Goal: Information Seeking & Learning: Find specific fact

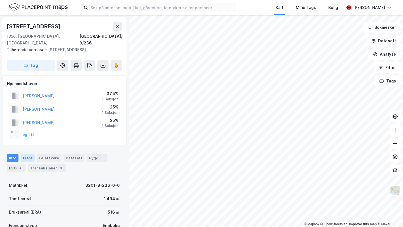
click at [27, 154] on div "Eiere" at bounding box center [28, 158] width 14 height 8
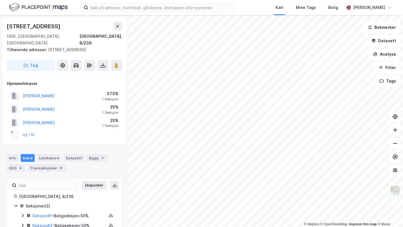
scroll to position [9, 0]
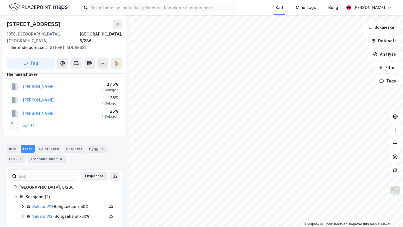
click at [21, 214] on icon at bounding box center [22, 216] width 4 height 4
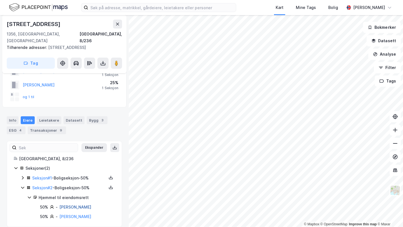
click at [76, 205] on link "[PERSON_NAME]" at bounding box center [75, 207] width 32 height 5
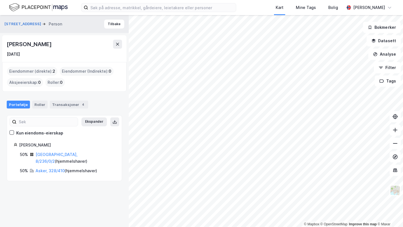
click at [39, 46] on div "[PERSON_NAME]" at bounding box center [30, 44] width 46 height 9
click at [118, 41] on button at bounding box center [117, 44] width 9 height 9
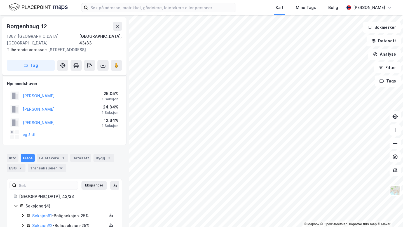
scroll to position [29, 0]
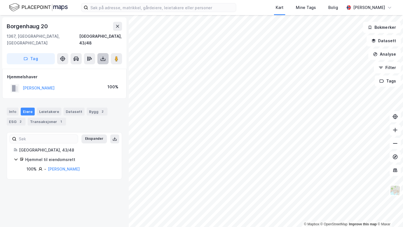
click at [105, 56] on button at bounding box center [102, 58] width 11 height 11
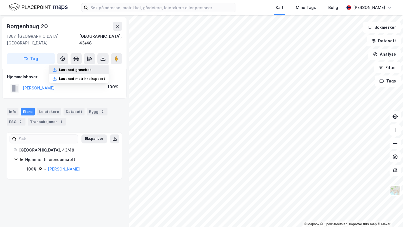
click at [100, 66] on div "Last ned grunnbok" at bounding box center [79, 70] width 60 height 9
click at [14, 26] on div "Borgenhaug 20" at bounding box center [28, 26] width 42 height 9
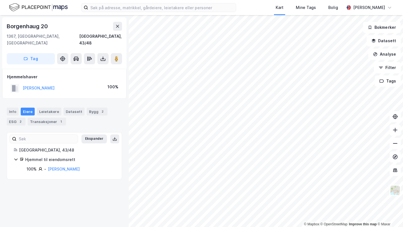
click at [14, 26] on div "Borgenhaug 20" at bounding box center [28, 26] width 42 height 9
click at [303, 7] on div "Kart Mine Tags Bolig [PERSON_NAME] © Mapbox © OpenStreetMap Improve this map © …" at bounding box center [201, 113] width 403 height 227
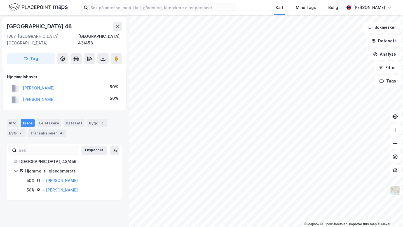
click at [46, 84] on div "[PERSON_NAME]" at bounding box center [32, 88] width 44 height 9
click at [0, 0] on button "[PERSON_NAME]" at bounding box center [0, 0] width 0 height 0
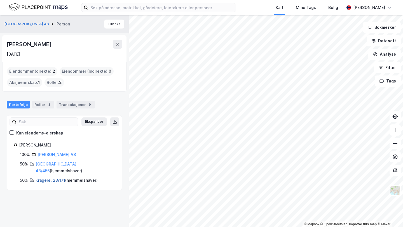
click at [47, 178] on link "Kragerø, 23/171" at bounding box center [51, 180] width 30 height 5
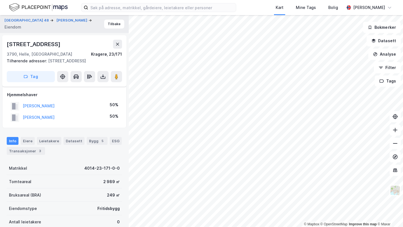
scroll to position [29, 0]
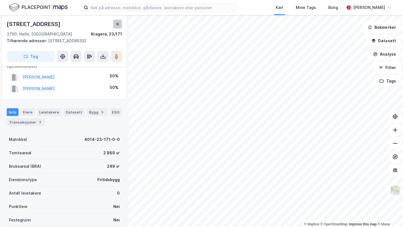
click at [119, 24] on icon at bounding box center [117, 24] width 4 height 4
